Goal: Information Seeking & Learning: Check status

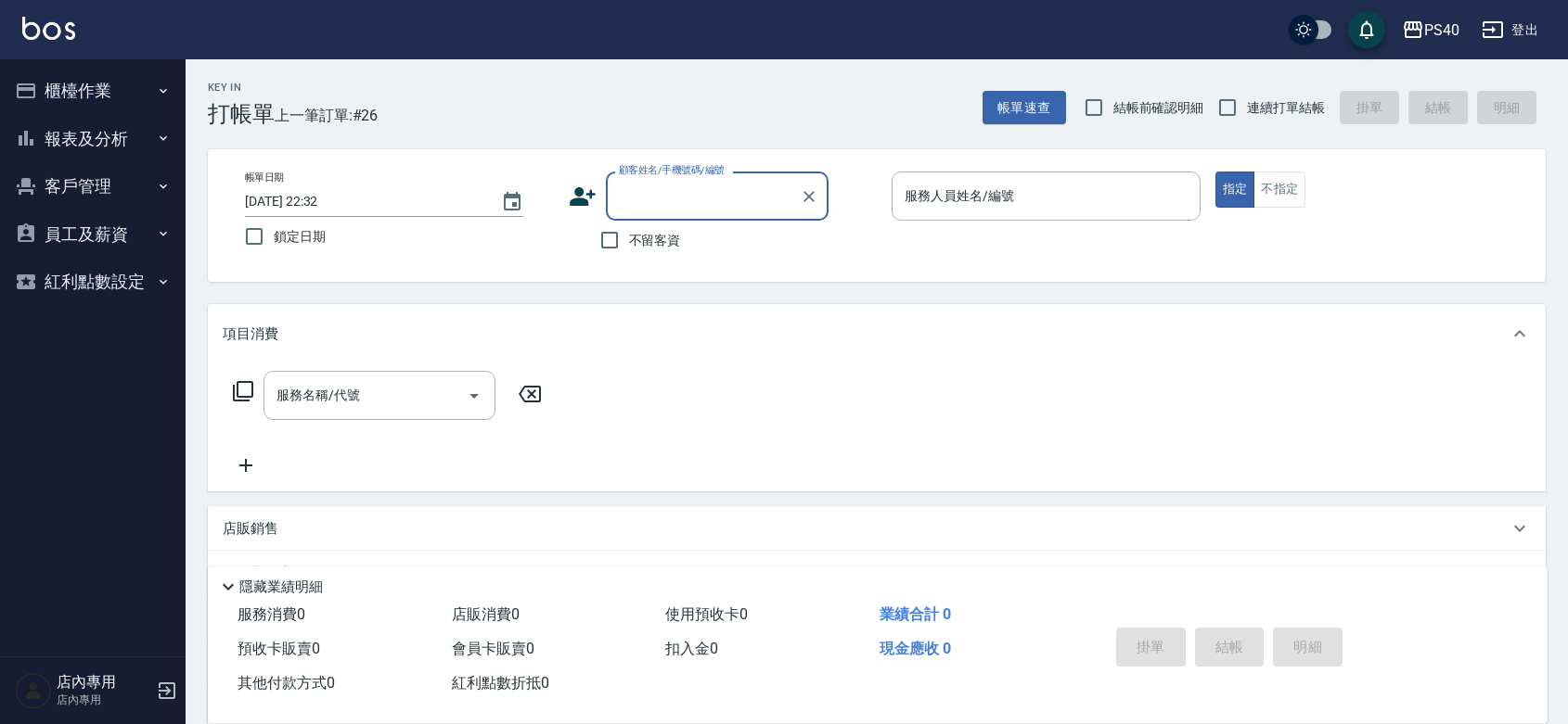
click at [52, 144] on button "報表及分析" at bounding box center [93, 138] width 171 height 48
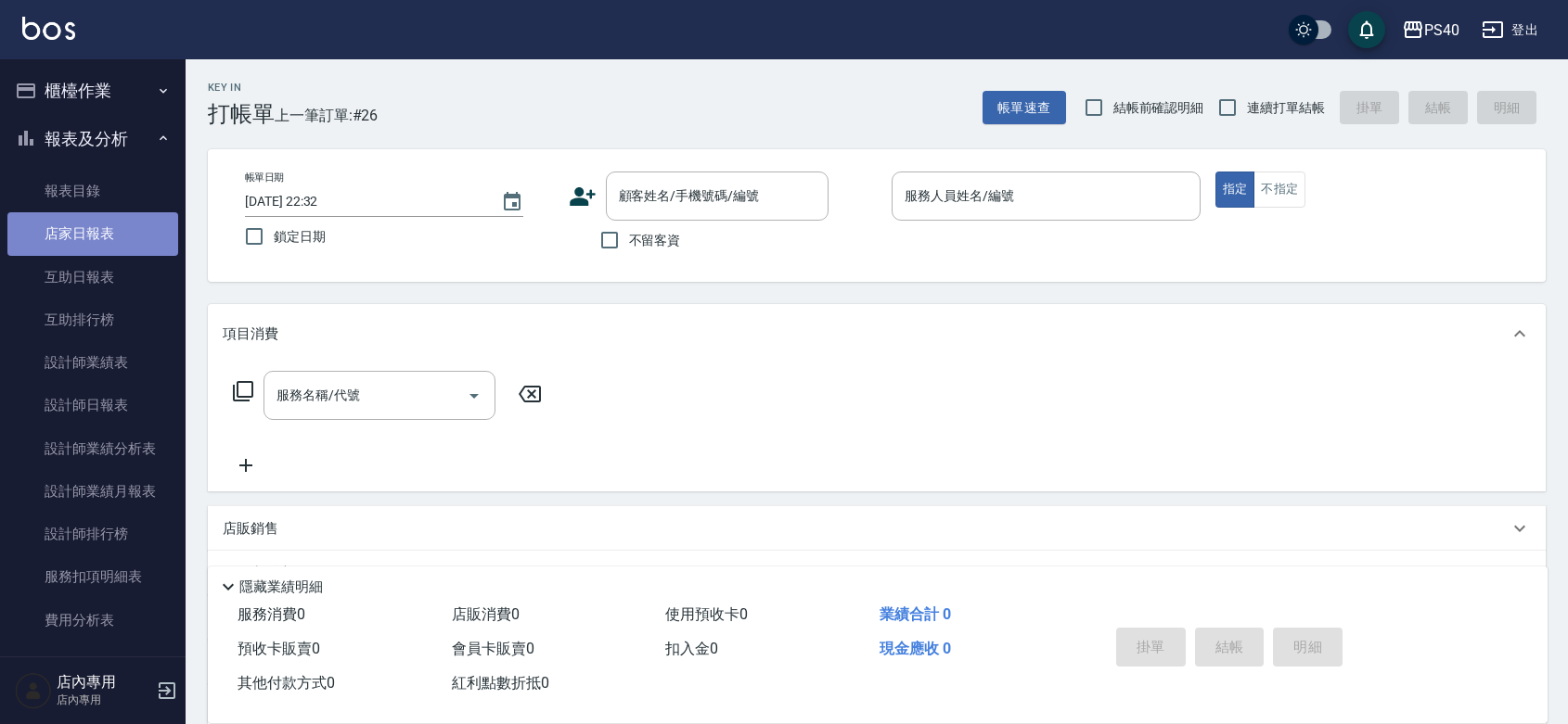
click at [102, 214] on link "店家日報表" at bounding box center [93, 234] width 171 height 43
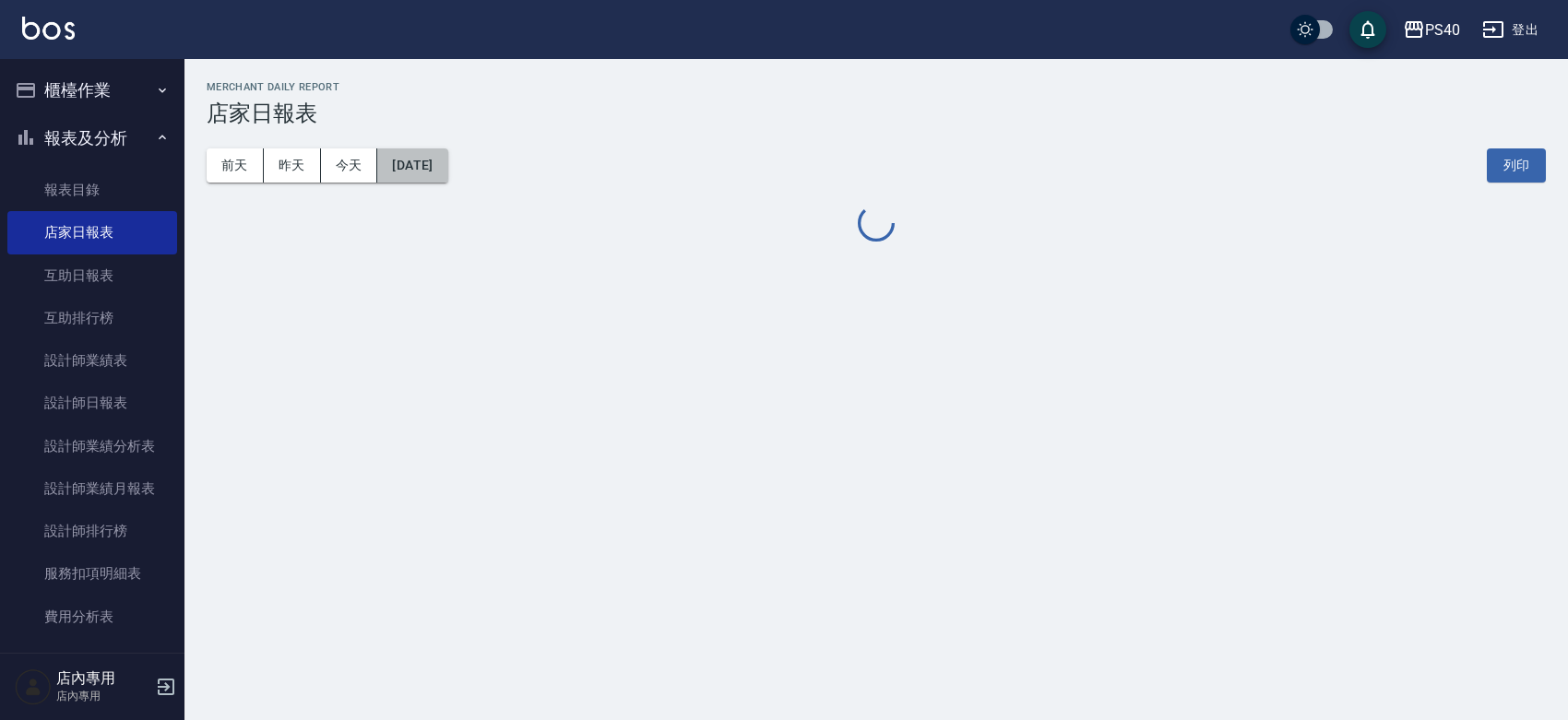
click at [420, 169] on button "[DATE]" at bounding box center [412, 165] width 70 height 34
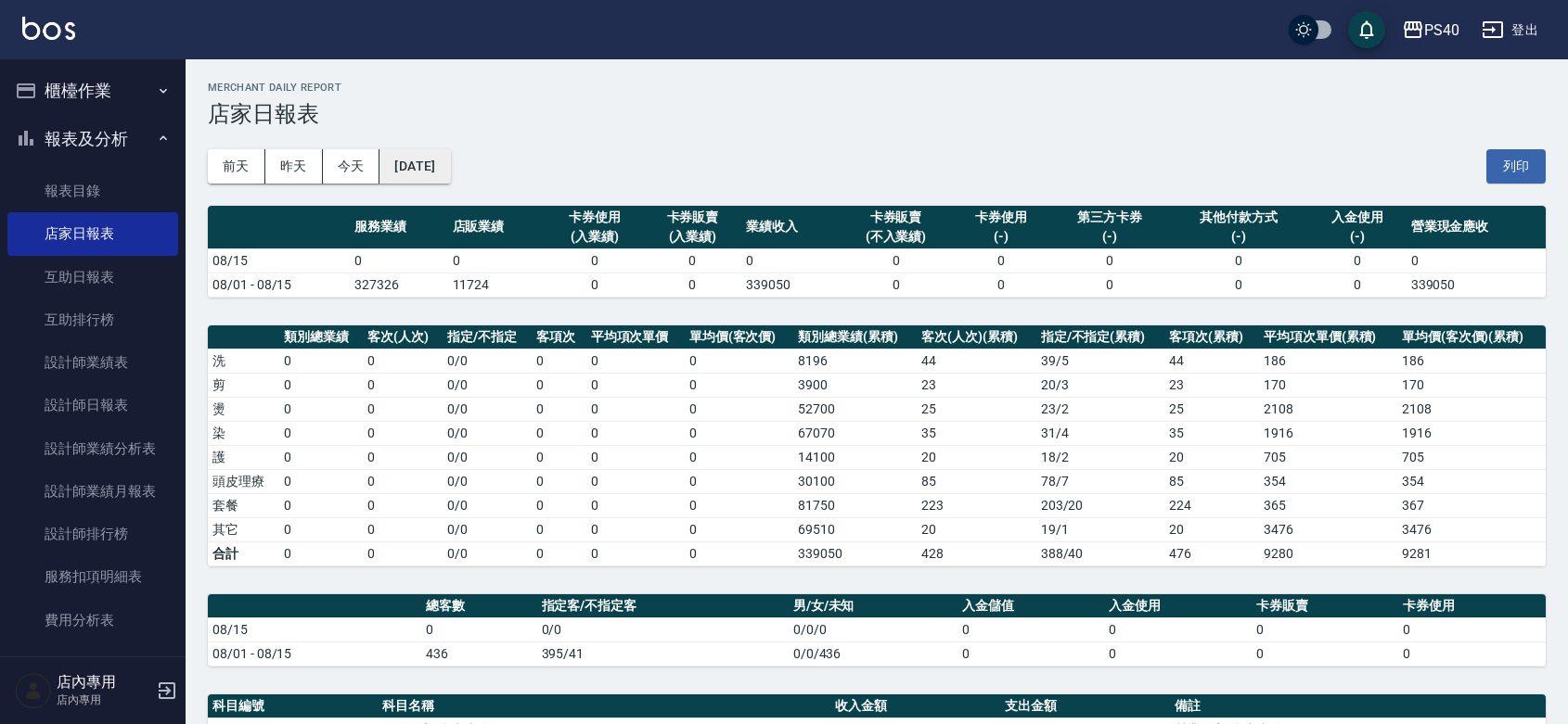
click at [447, 182] on button "[DATE]" at bounding box center [414, 166] width 70 height 34
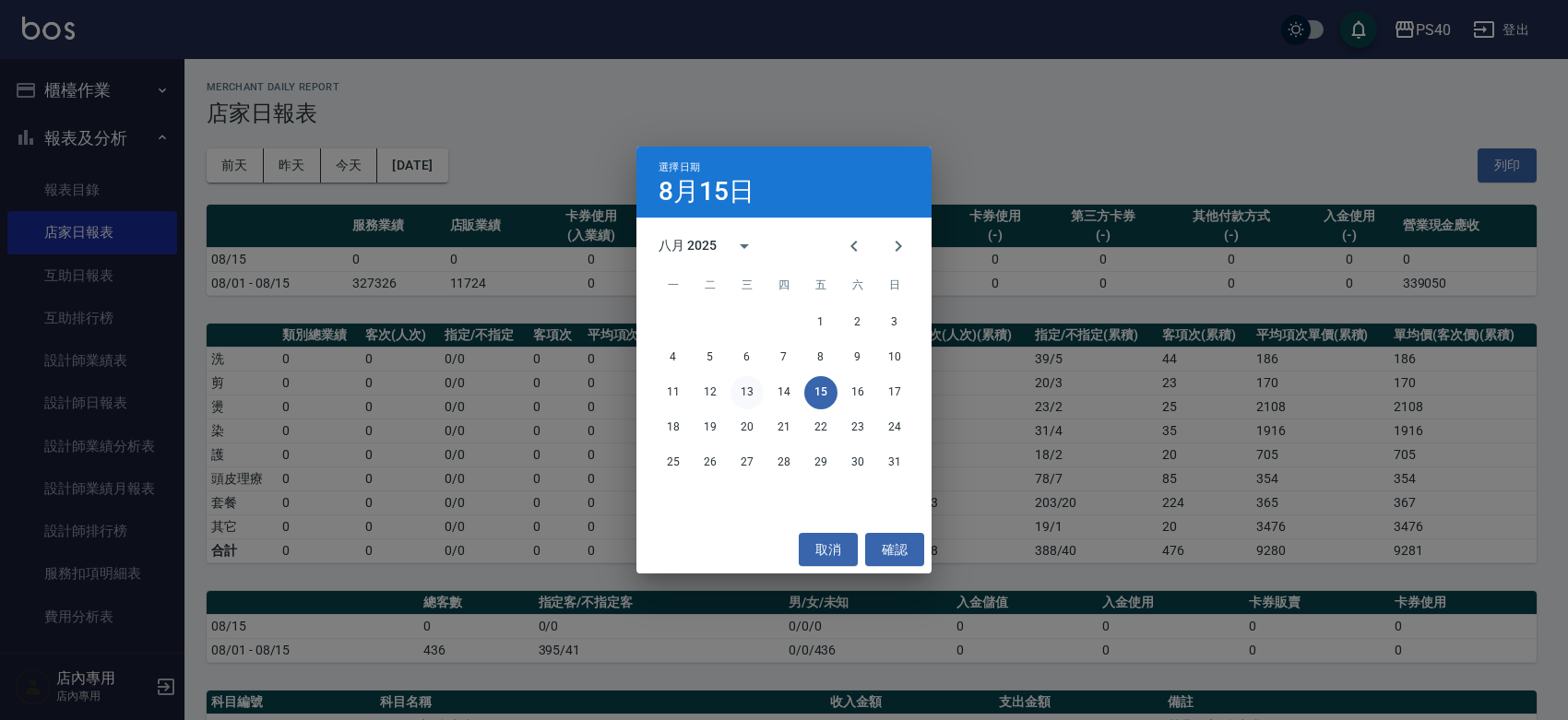
click at [737, 386] on button "13" at bounding box center [747, 392] width 33 height 33
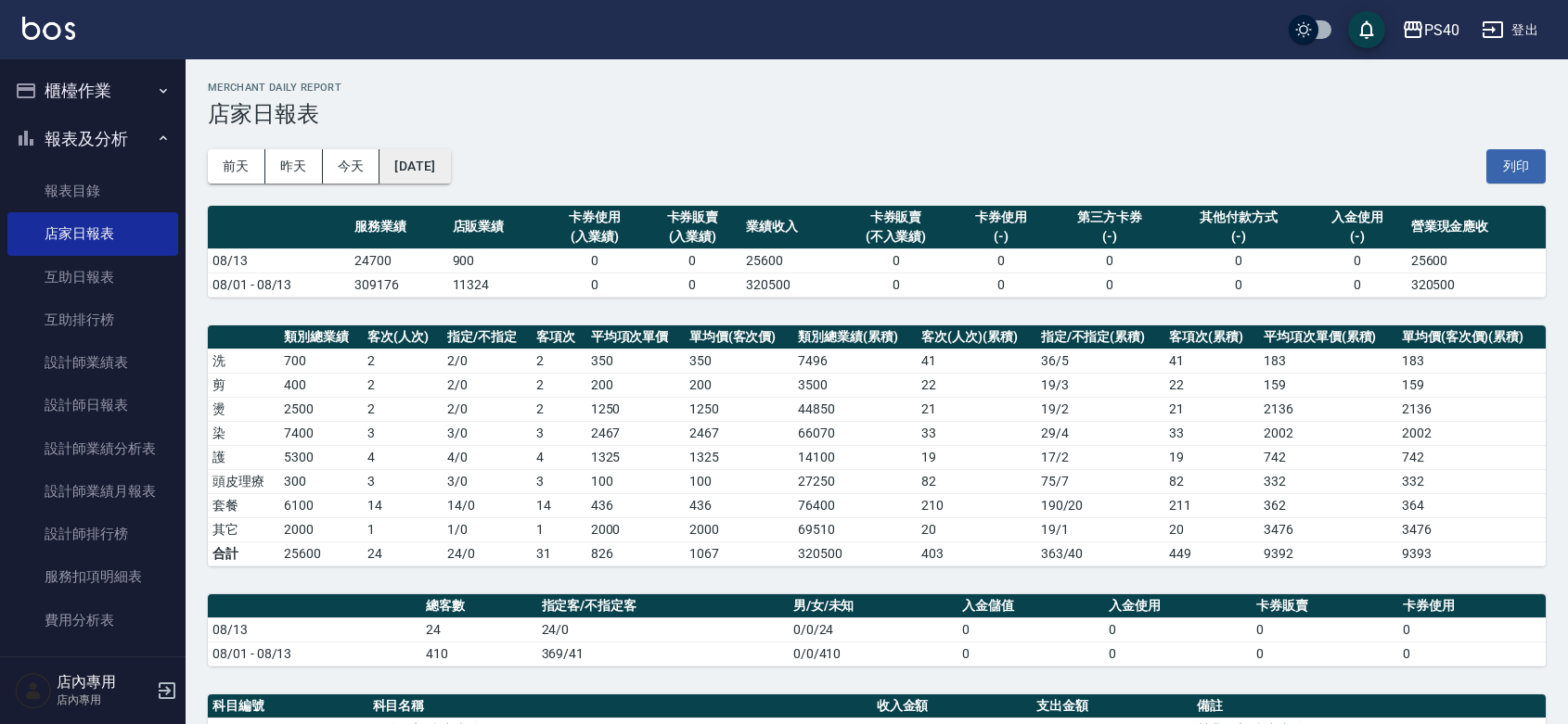
click at [436, 174] on button "[DATE]" at bounding box center [414, 166] width 70 height 34
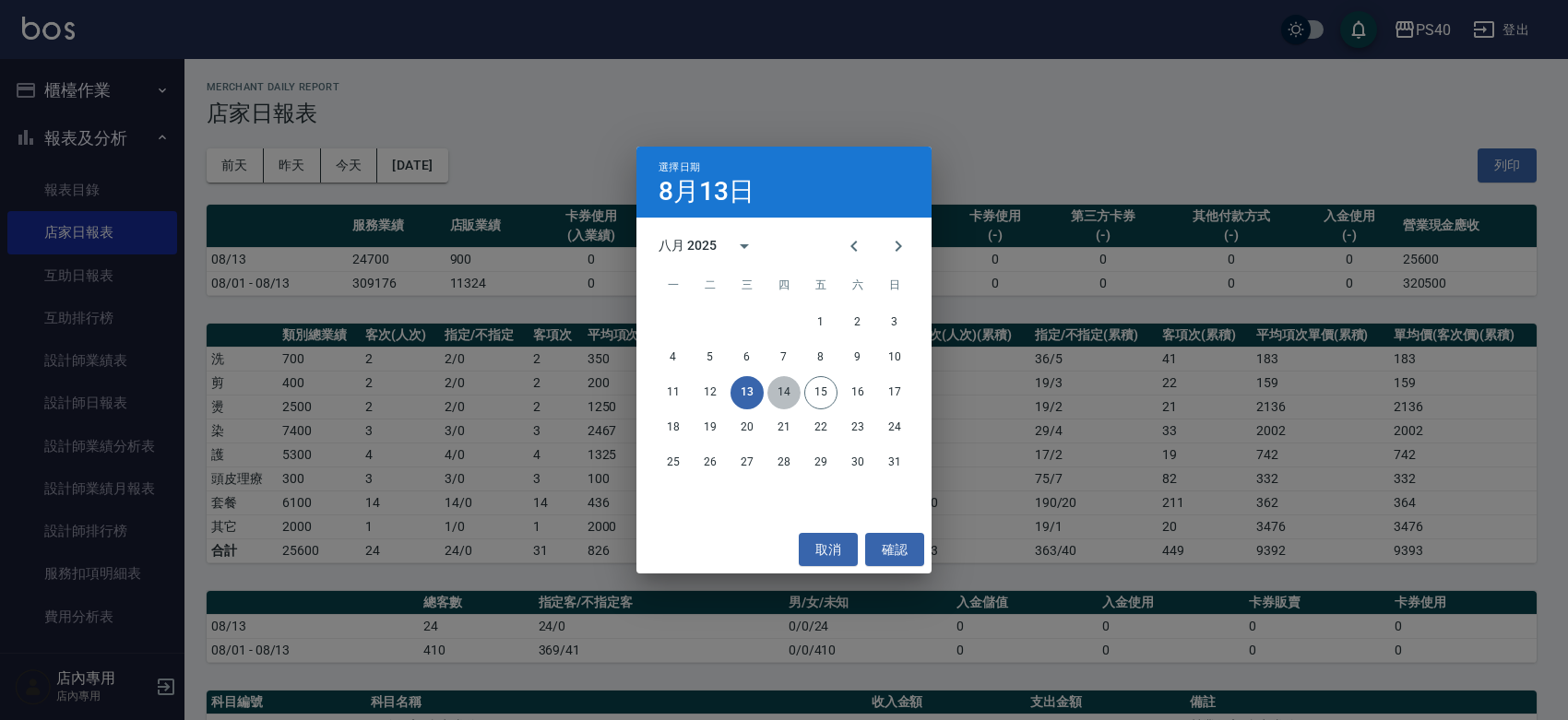
click at [794, 393] on button "14" at bounding box center [784, 392] width 33 height 33
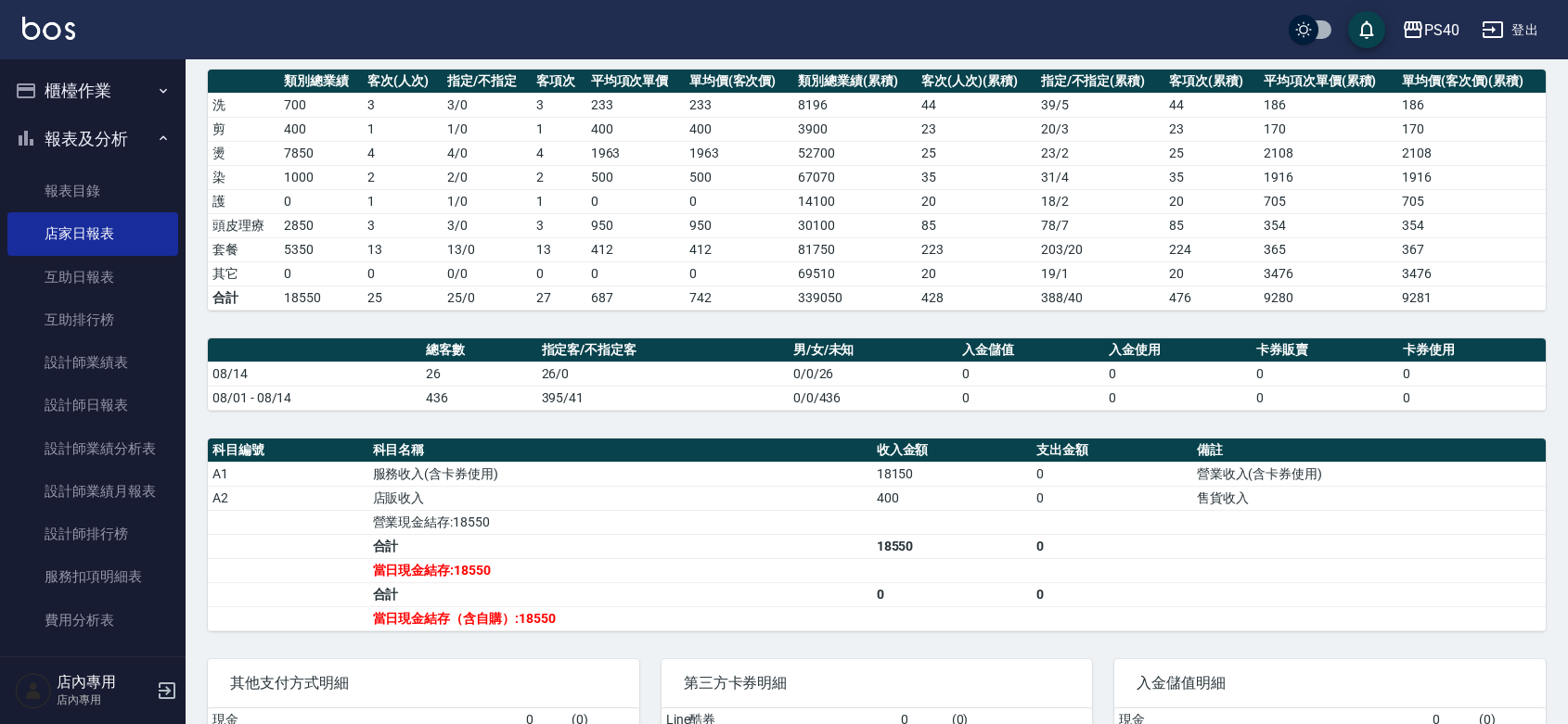
scroll to position [434, 0]
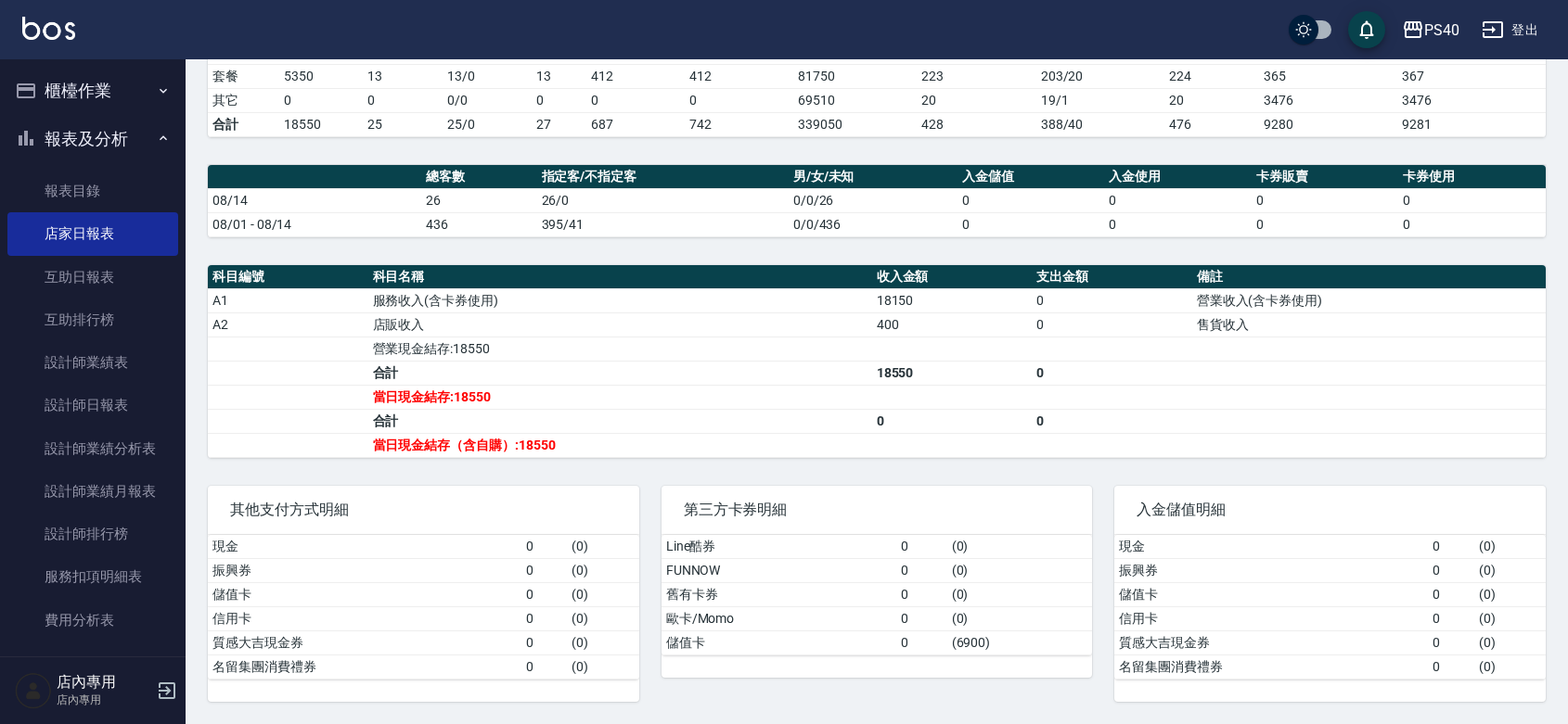
click at [859, 351] on td "營業現金結存:18550" at bounding box center [620, 349] width 504 height 24
click at [106, 404] on link "設計師日報表" at bounding box center [93, 405] width 171 height 43
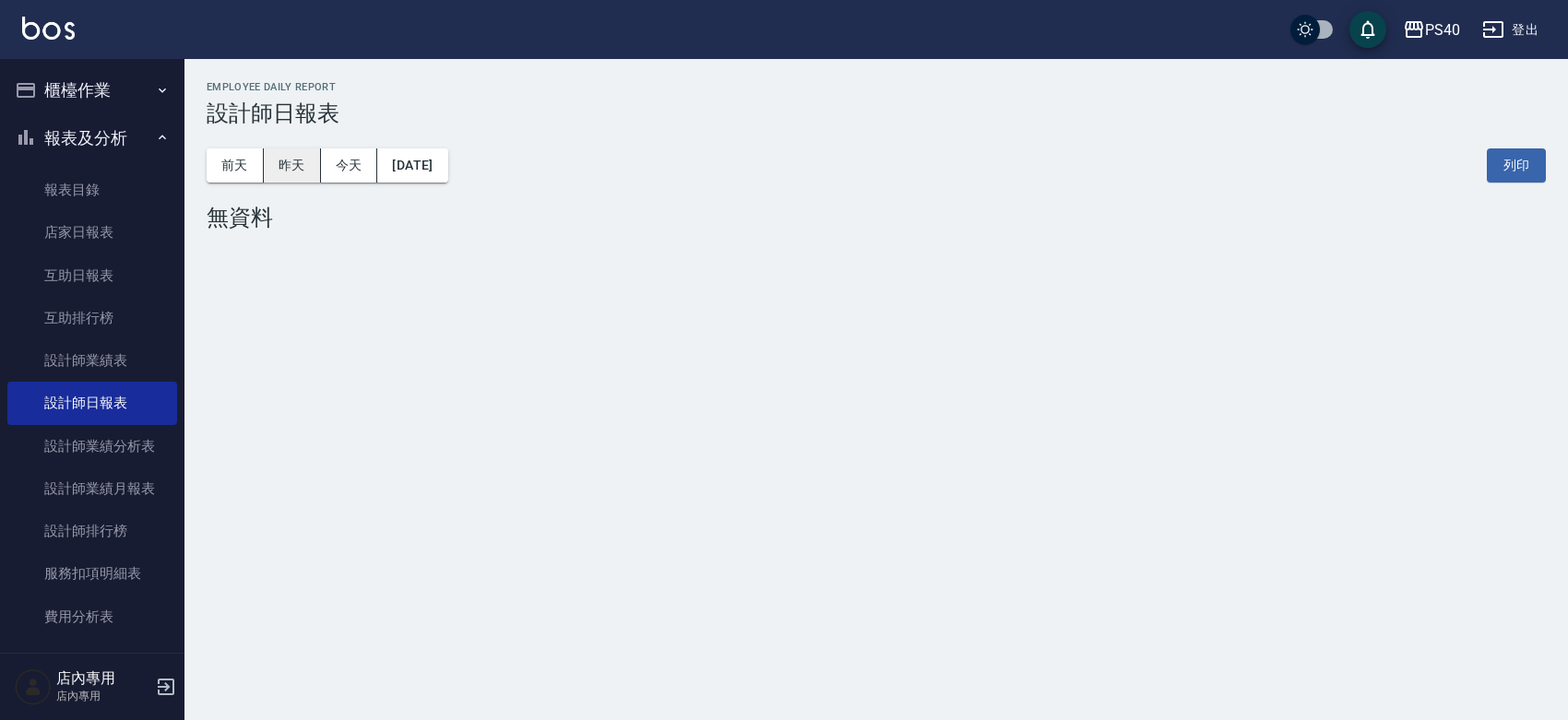
click at [275, 162] on button "昨天" at bounding box center [292, 165] width 57 height 34
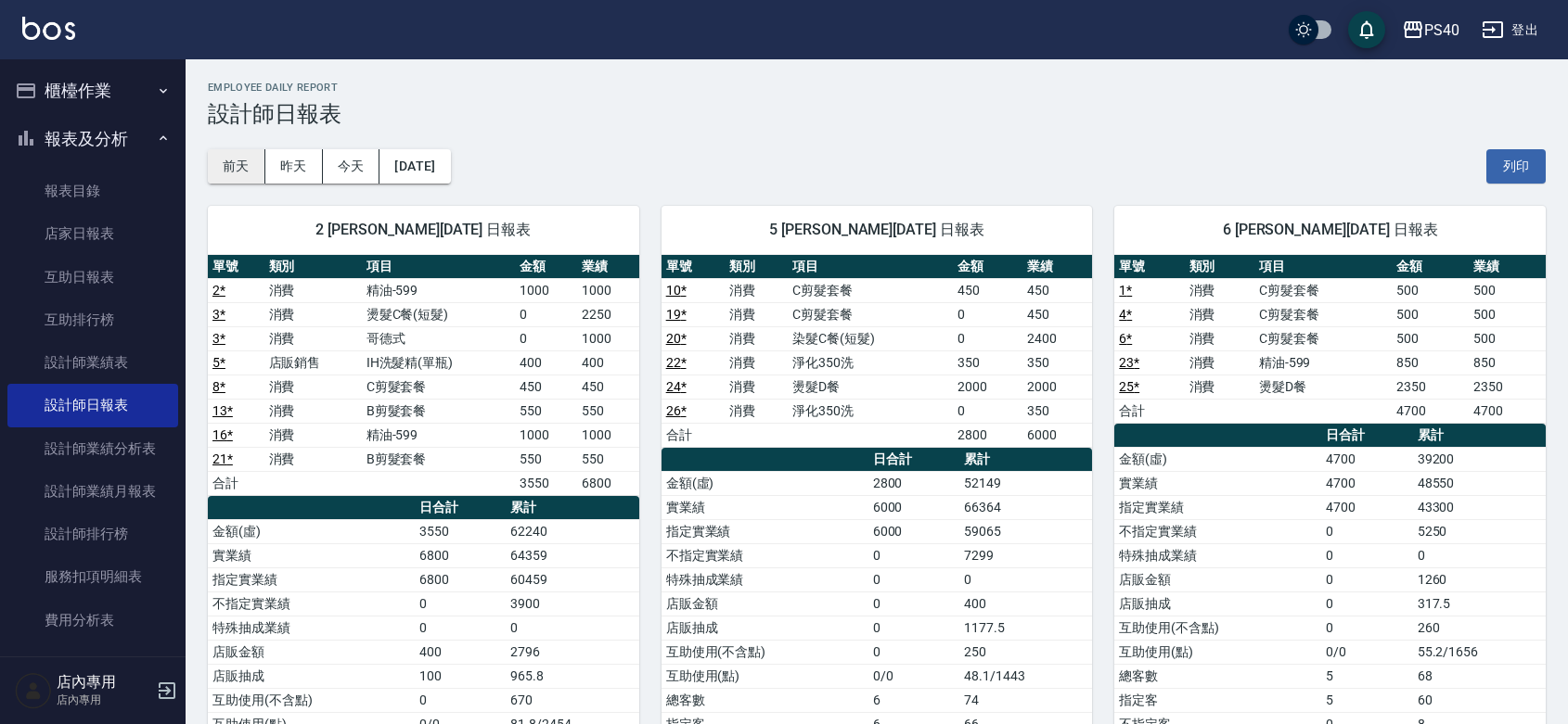
click at [239, 176] on button "前天" at bounding box center [236, 166] width 57 height 34
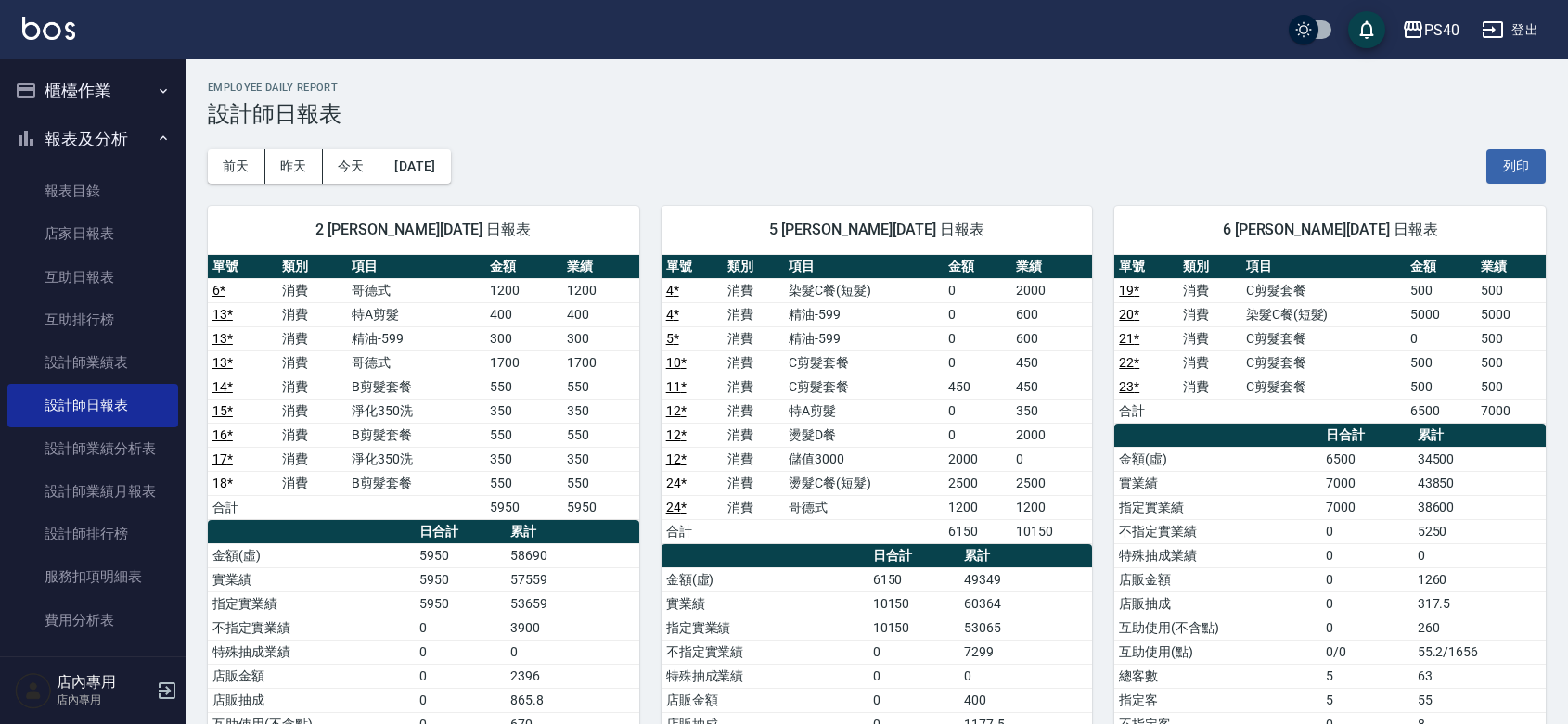
click at [408, 238] on span "2 [PERSON_NAME][DATE] 日報表" at bounding box center [423, 230] width 387 height 19
click at [303, 170] on button "昨天" at bounding box center [293, 166] width 57 height 34
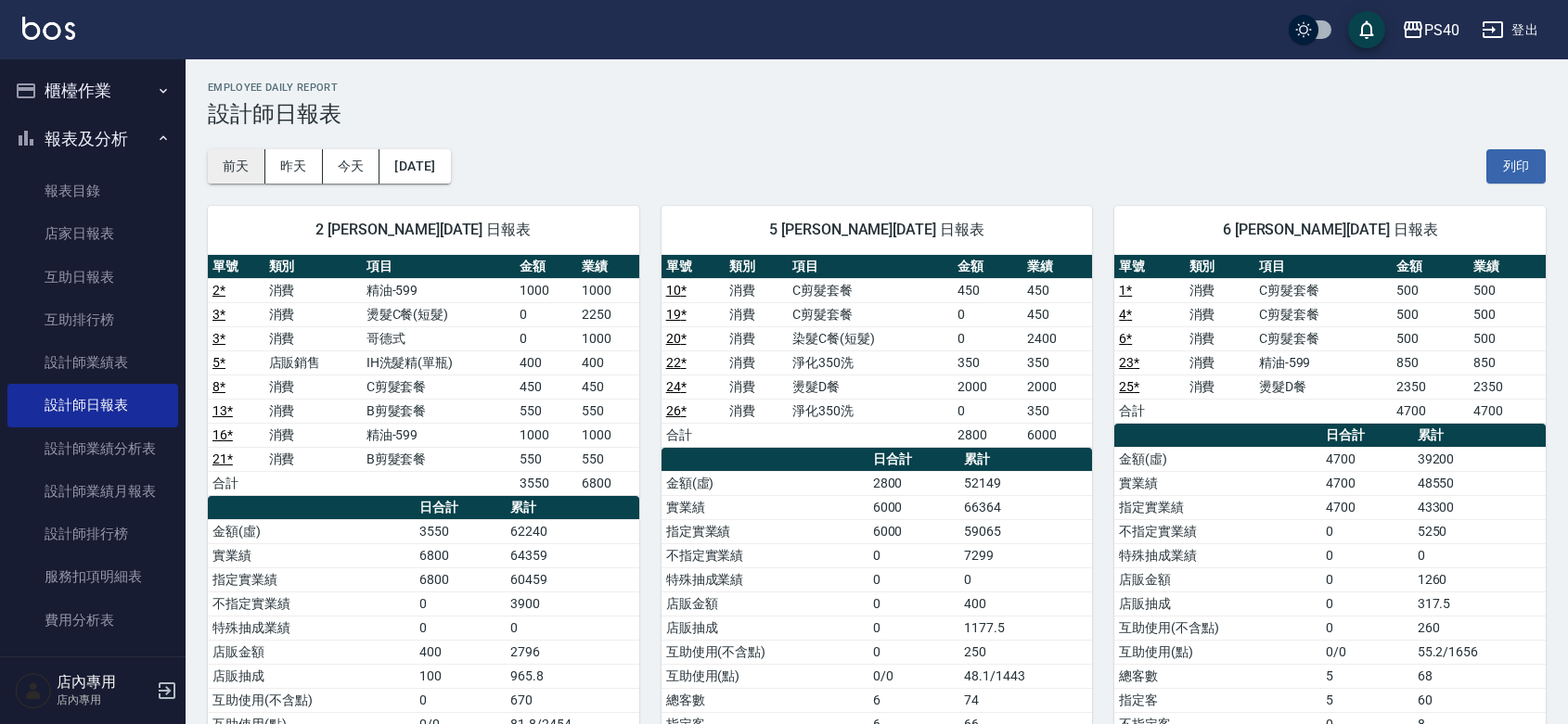
click at [251, 171] on button "前天" at bounding box center [236, 166] width 57 height 34
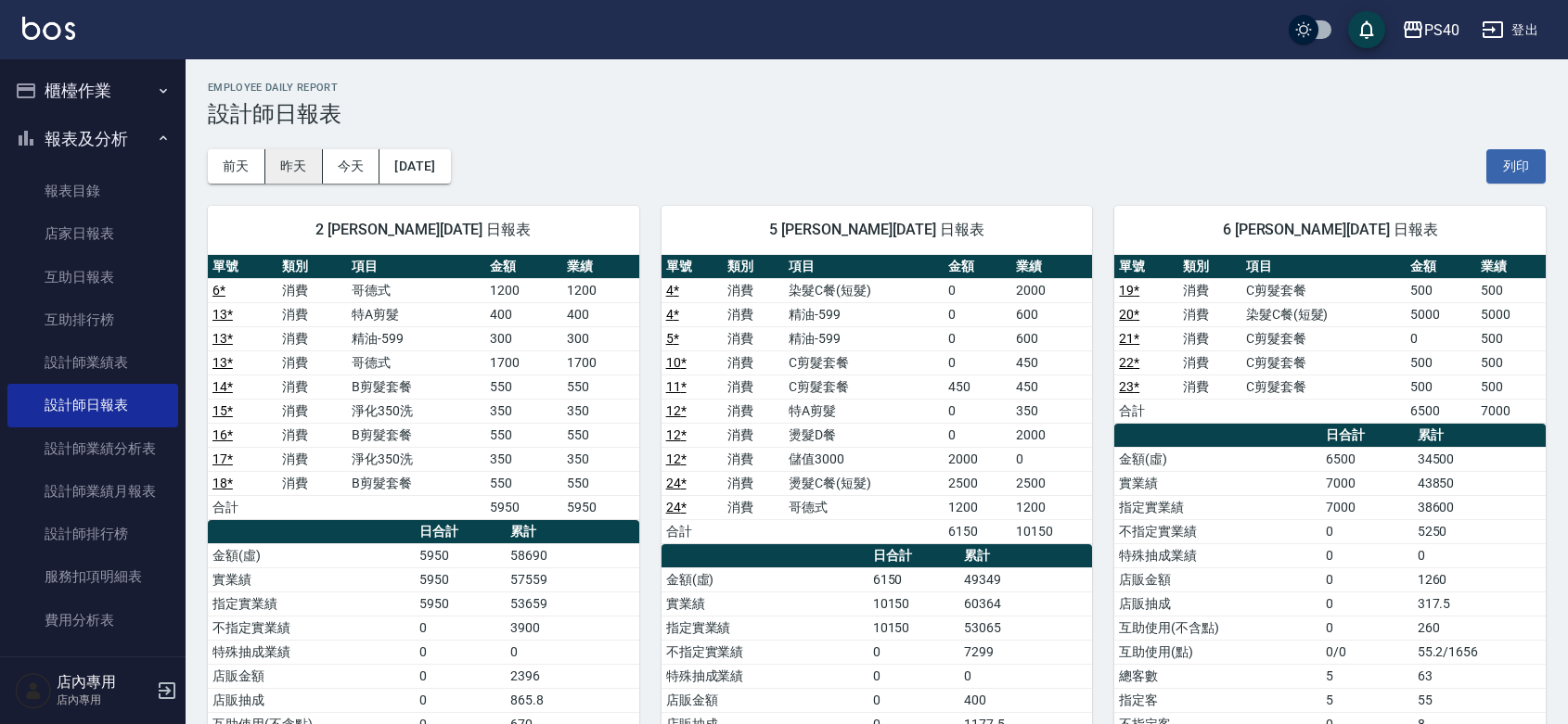
click at [297, 174] on button "昨天" at bounding box center [293, 166] width 57 height 34
